Goal: Transaction & Acquisition: Obtain resource

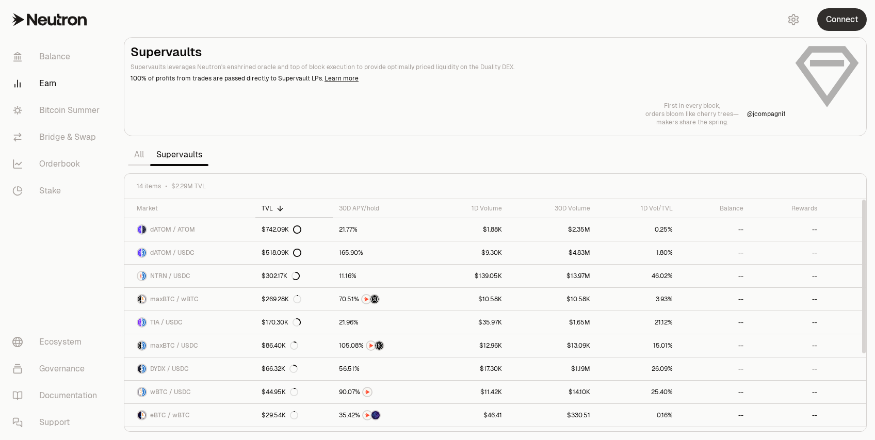
click at [847, 20] on button "Connect" at bounding box center [842, 19] width 50 height 23
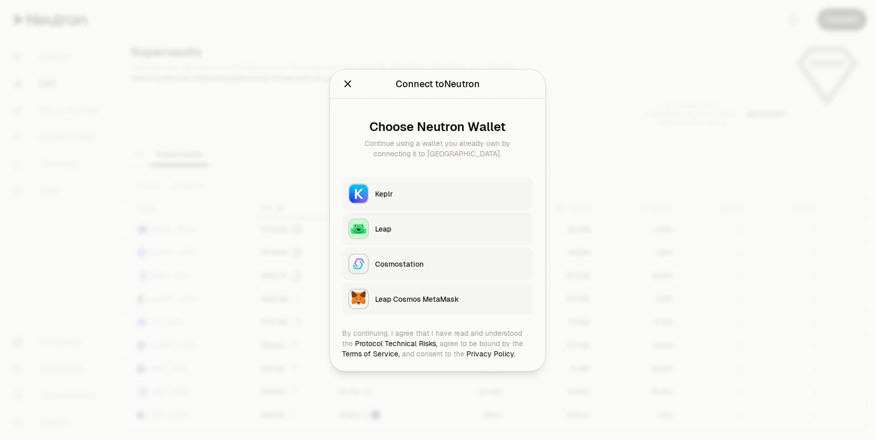
click at [420, 183] on button "Keplr" at bounding box center [437, 193] width 191 height 33
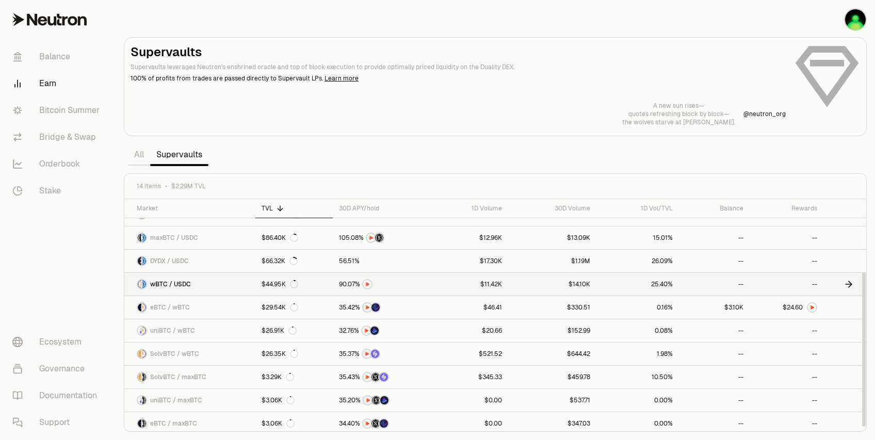
scroll to position [111, 0]
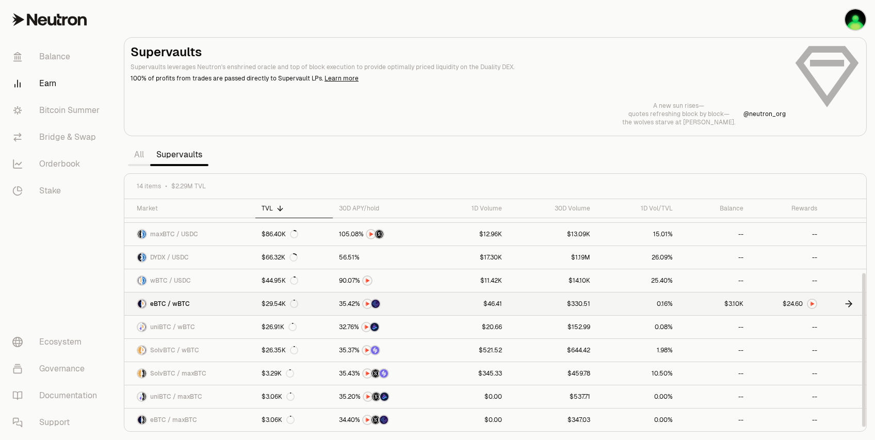
click at [811, 306] on img at bounding box center [812, 304] width 8 height 8
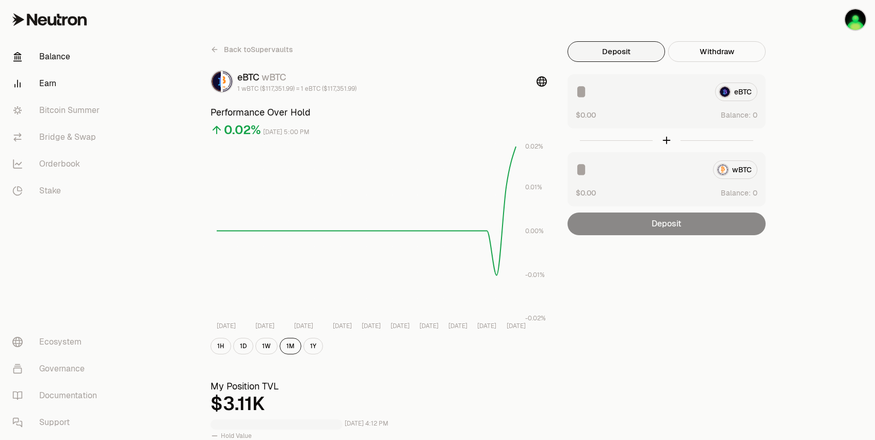
click at [39, 57] on link "Balance" at bounding box center [57, 56] width 107 height 27
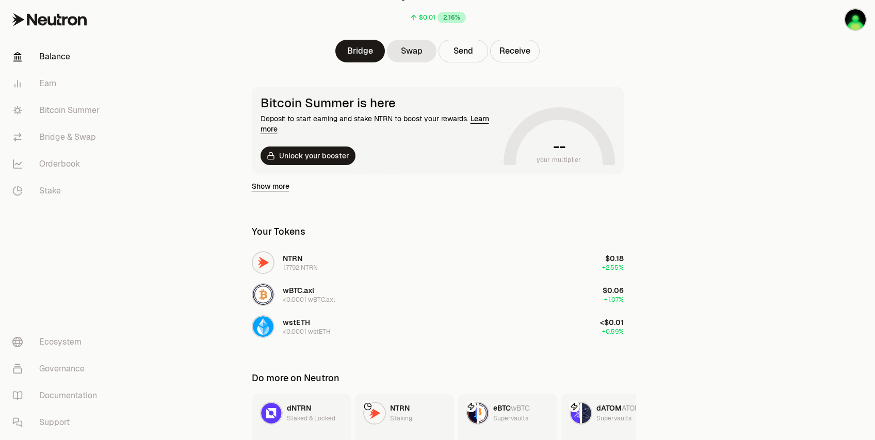
scroll to position [190, 0]
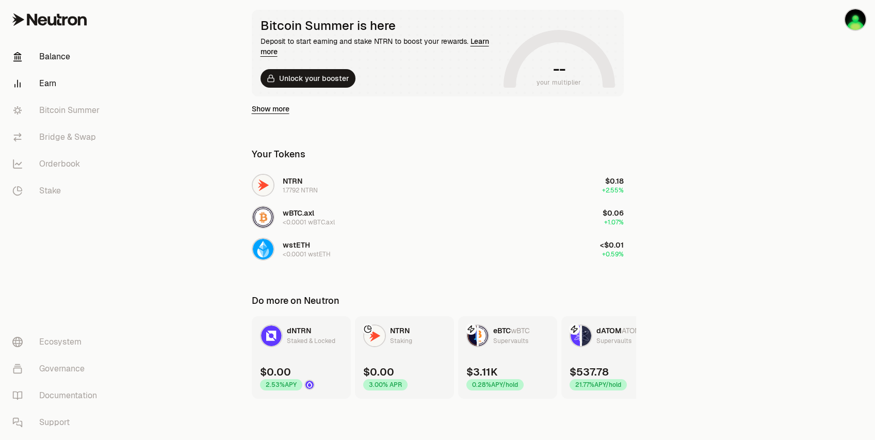
click at [53, 90] on link "Earn" at bounding box center [57, 83] width 107 height 27
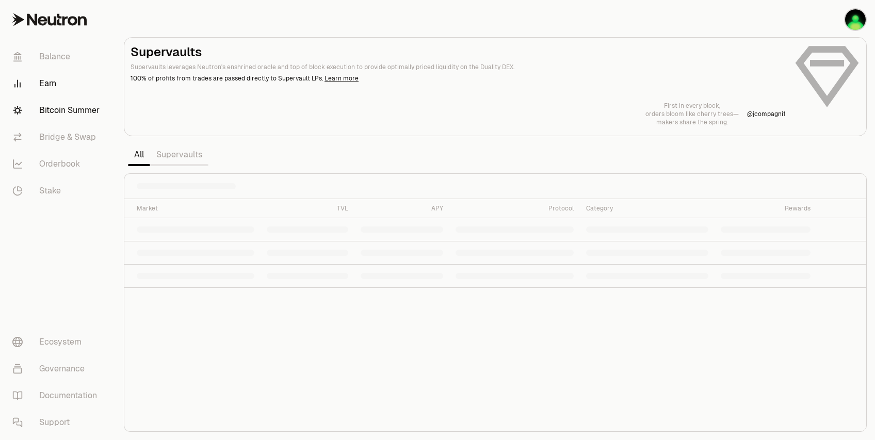
click at [72, 117] on link "Bitcoin Summer" at bounding box center [57, 110] width 107 height 27
